Goal: Connect with others: Connect with others

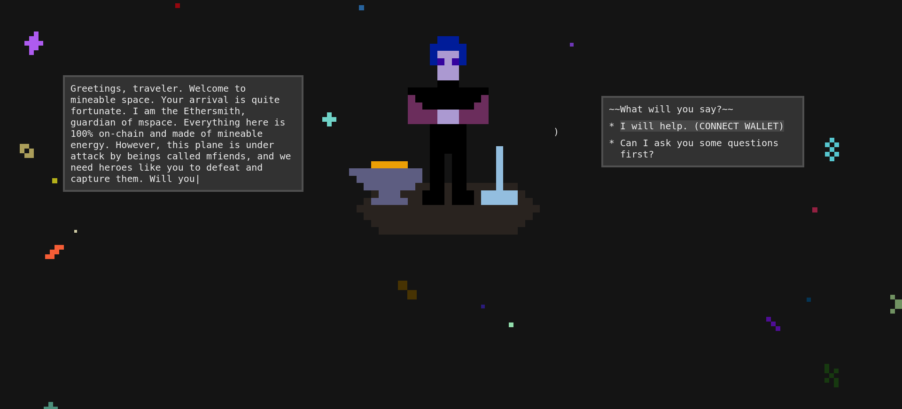
click at [687, 132] on div "I will help. (CONNECT WALLET)" at bounding box center [702, 125] width 164 height 11
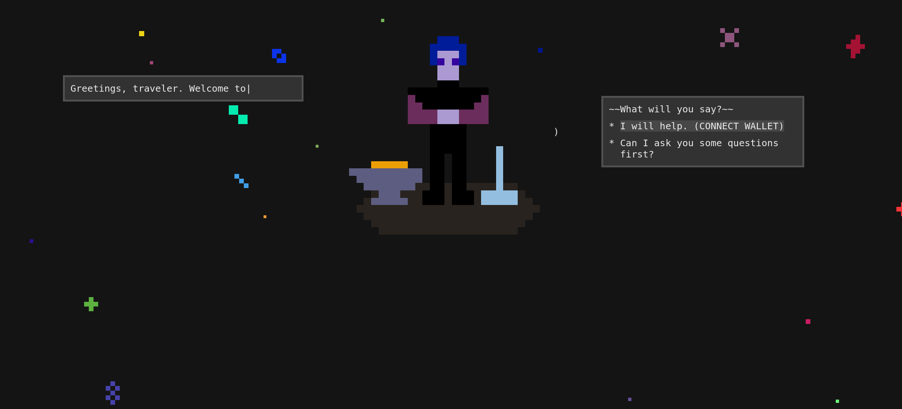
click at [687, 132] on div "I will help. (CONNECT WALLET)" at bounding box center [702, 125] width 164 height 11
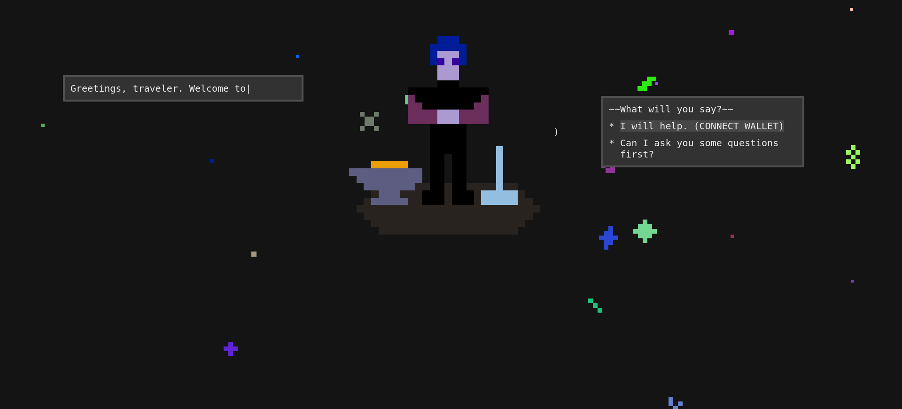
click at [687, 132] on div "I will help. (CONNECT WALLET)" at bounding box center [702, 125] width 164 height 11
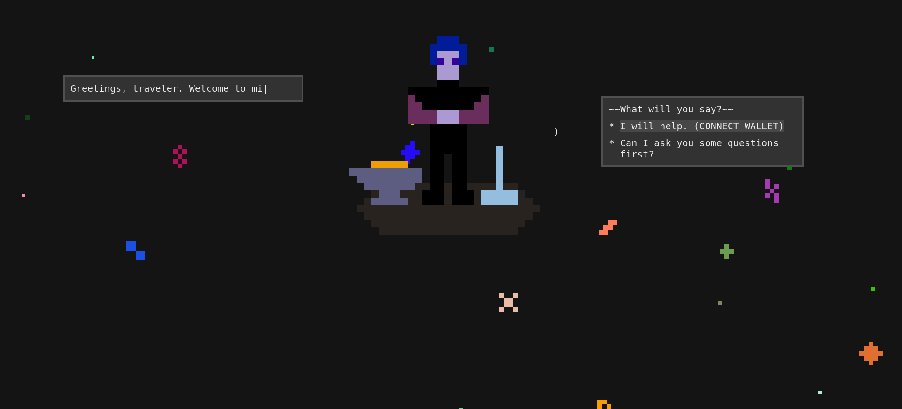
click at [687, 132] on div "I will help. (CONNECT WALLET)" at bounding box center [702, 125] width 164 height 11
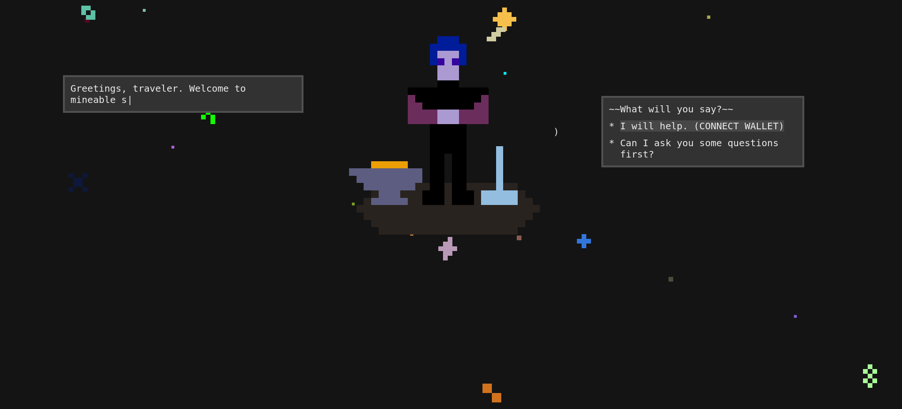
click at [687, 132] on div "I will help. (CONNECT WALLET)" at bounding box center [702, 125] width 164 height 11
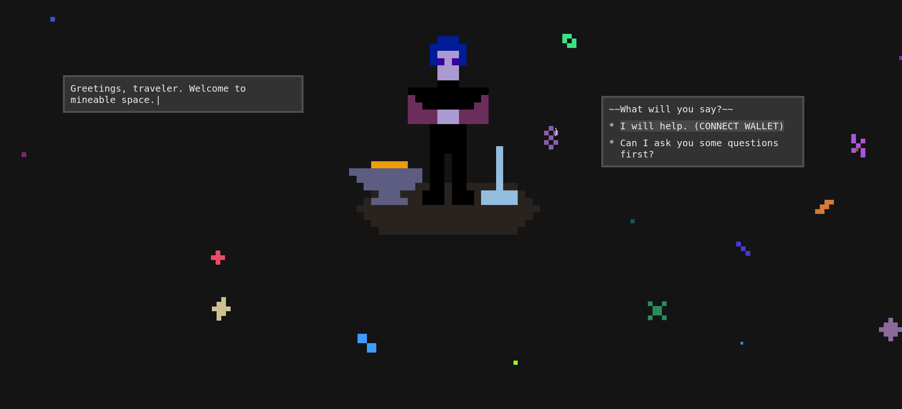
click at [687, 132] on div "I will help. (CONNECT WALLET)" at bounding box center [702, 125] width 164 height 11
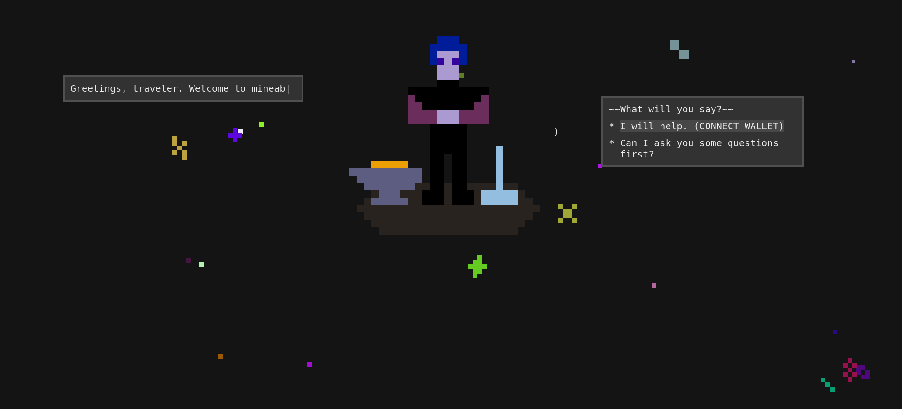
click at [687, 132] on div "I will help. (CONNECT WALLET)" at bounding box center [702, 125] width 164 height 11
